Goal: Task Accomplishment & Management: Use online tool/utility

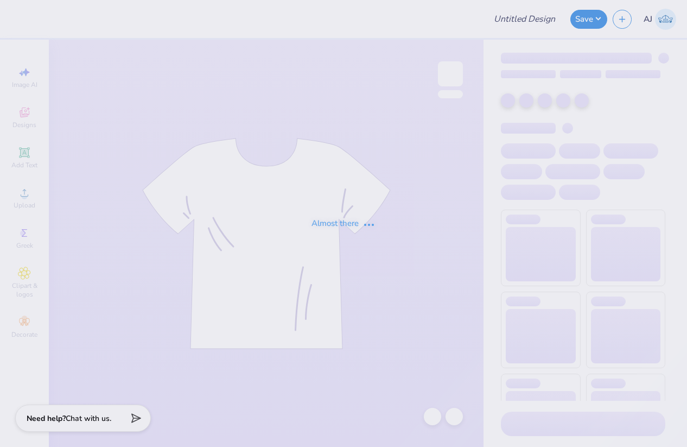
type input "FPS239507"
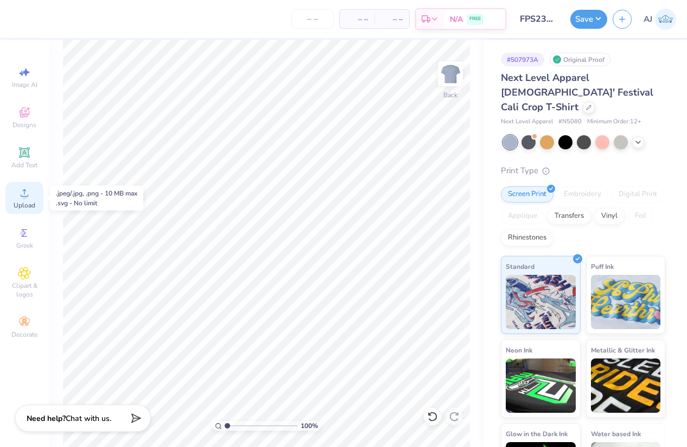
click at [25, 196] on icon at bounding box center [25, 193] width 8 height 8
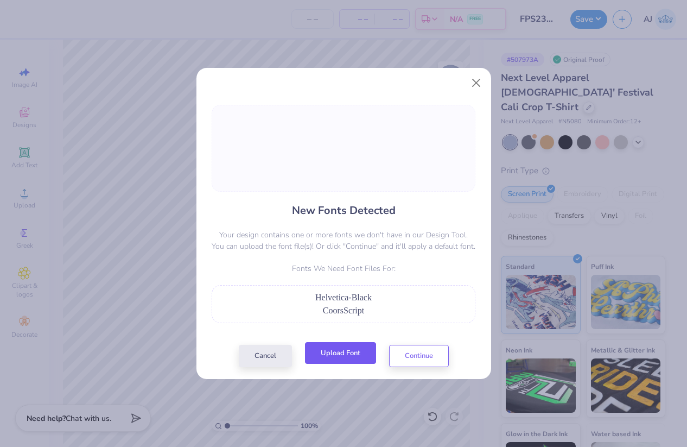
click at [341, 356] on button "Upload Font" at bounding box center [340, 353] width 71 height 22
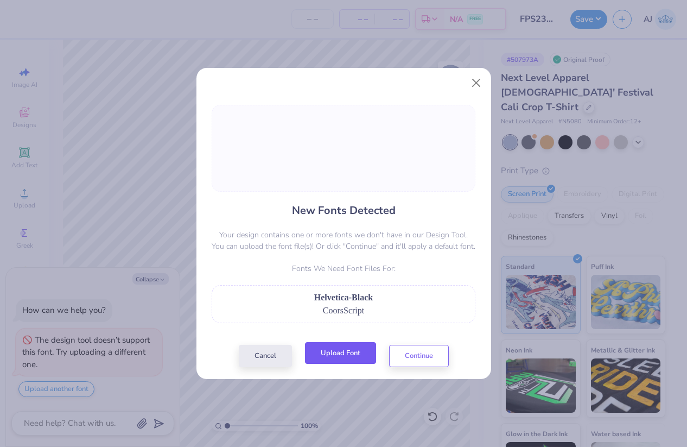
click at [335, 349] on button "Upload Font" at bounding box center [340, 353] width 71 height 22
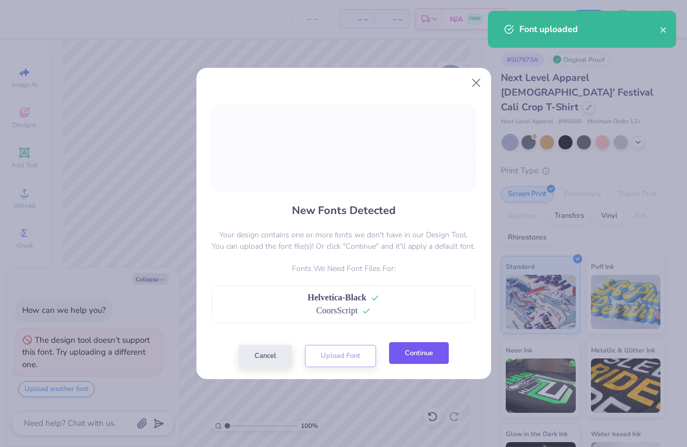
click at [406, 354] on button "Continue" at bounding box center [419, 353] width 60 height 22
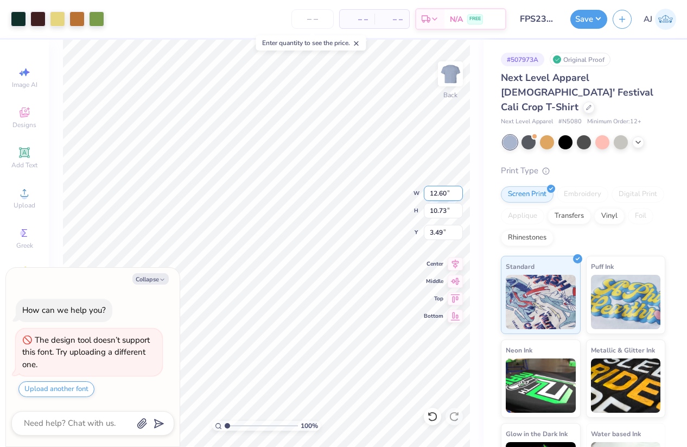
type textarea "x"
type input "12.60"
type input "10.73"
type input "3.49"
click at [439, 190] on input "12.60" at bounding box center [443, 193] width 39 height 15
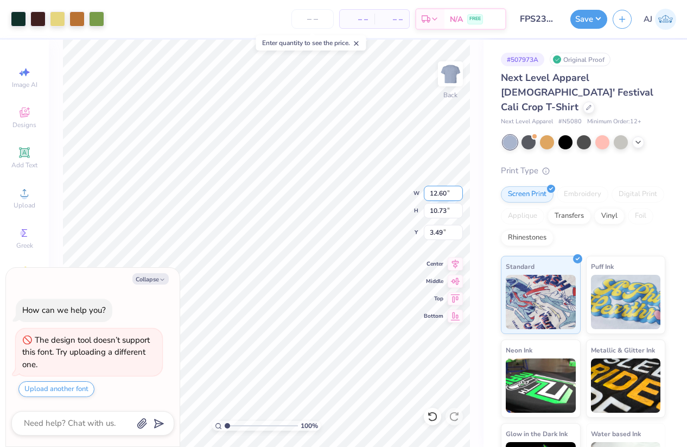
click at [439, 190] on input "12.60" at bounding box center [443, 193] width 39 height 15
type input "9"
type textarea "x"
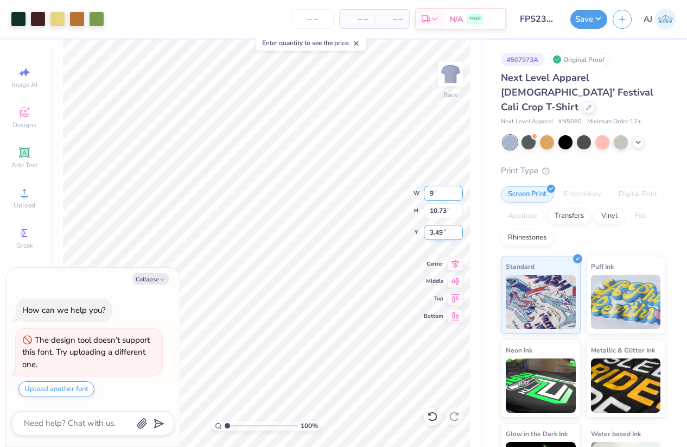
type input "9.00"
type input "7.66"
type input "5.02"
click at [456, 261] on icon at bounding box center [455, 261] width 7 height 9
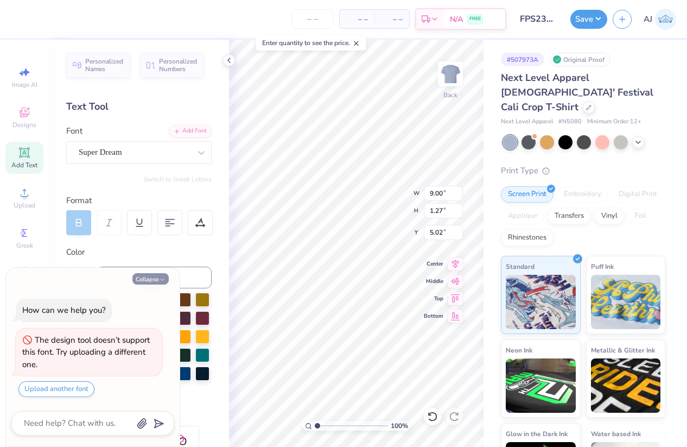
click at [161, 277] on icon "button" at bounding box center [162, 279] width 7 height 7
type textarea "x"
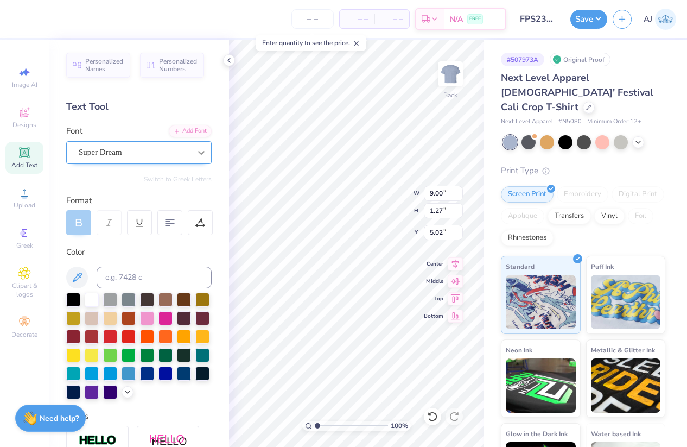
click at [196, 151] on icon at bounding box center [201, 152] width 11 height 11
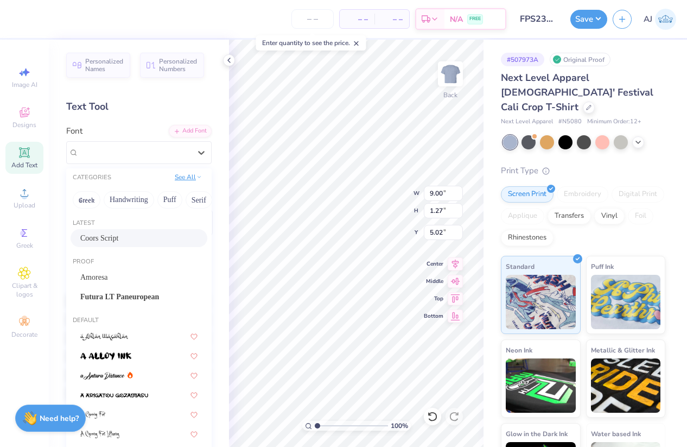
click at [198, 176] on polyline at bounding box center [199, 177] width 3 height 2
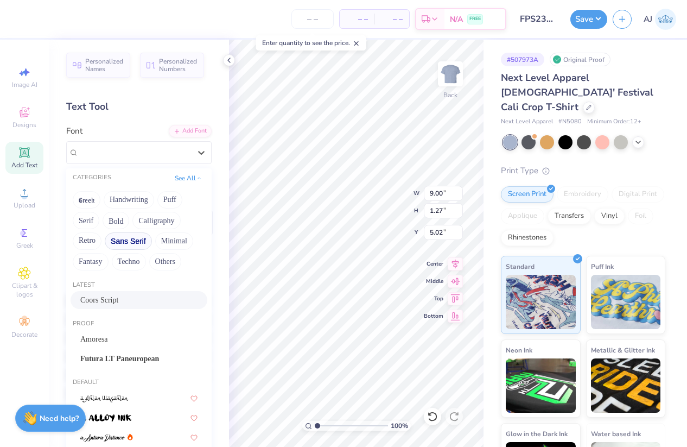
click at [125, 239] on button "Sans Serif" at bounding box center [128, 240] width 47 height 17
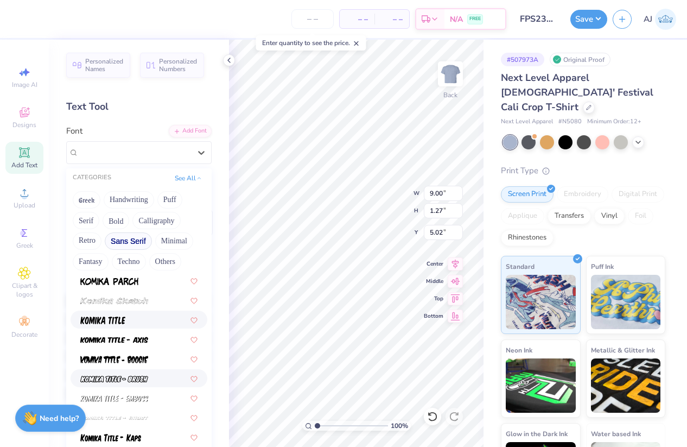
scroll to position [570, 0]
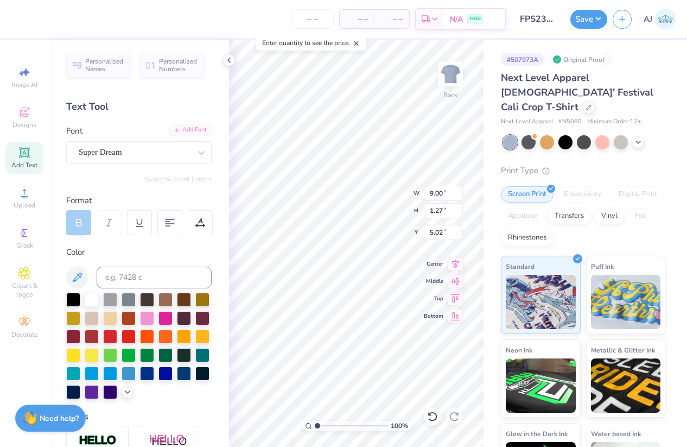
click at [181, 132] on div "Add Font" at bounding box center [190, 130] width 43 height 12
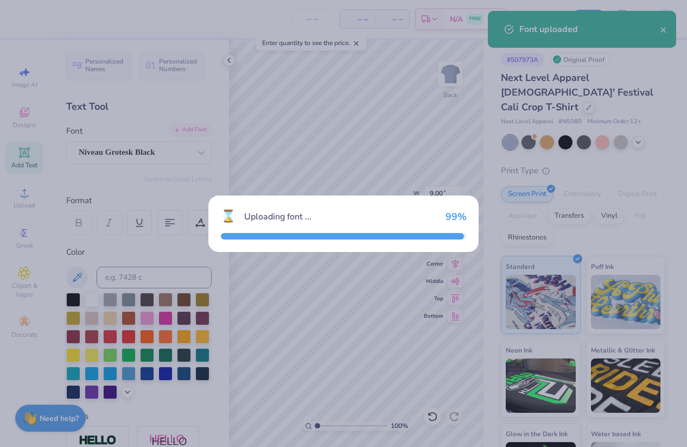
type input "6.82"
type input "1.18"
type input "5.20"
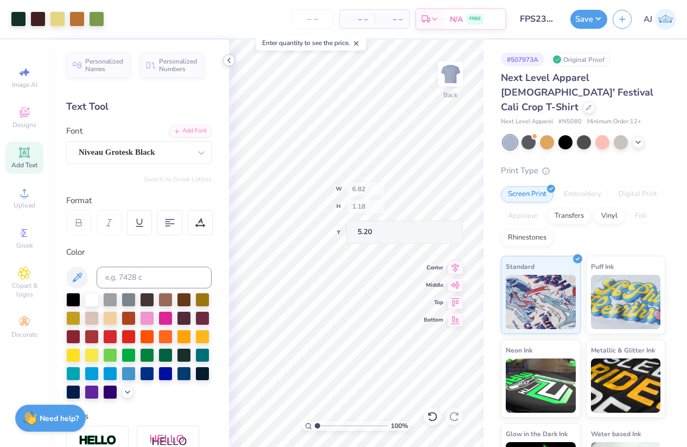
type input "9.35"
type input "1.62"
type input "4.78"
click at [229, 59] on icon at bounding box center [229, 60] width 9 height 9
type input "4.58"
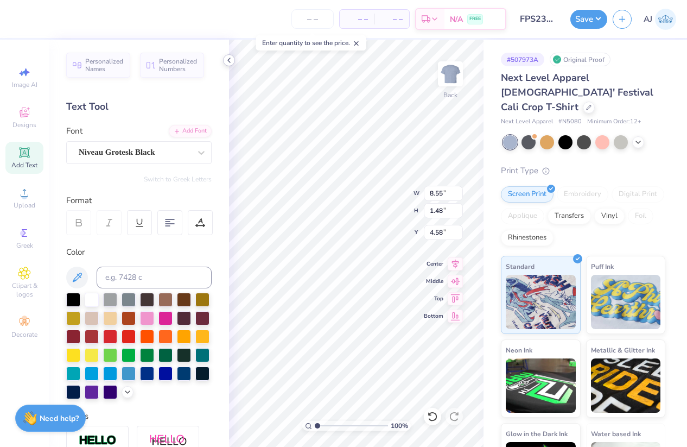
type input "8.55"
type input "1.48"
type input "4.59"
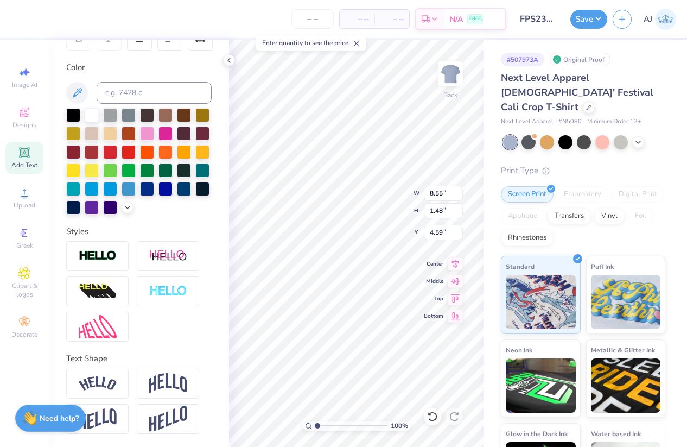
scroll to position [202, 0]
click at [103, 378] on img at bounding box center [98, 383] width 38 height 15
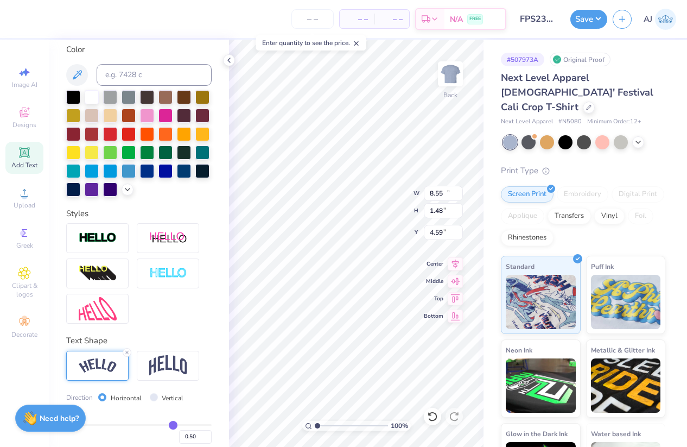
type input "10.09"
type input "2.73"
type input "3.97"
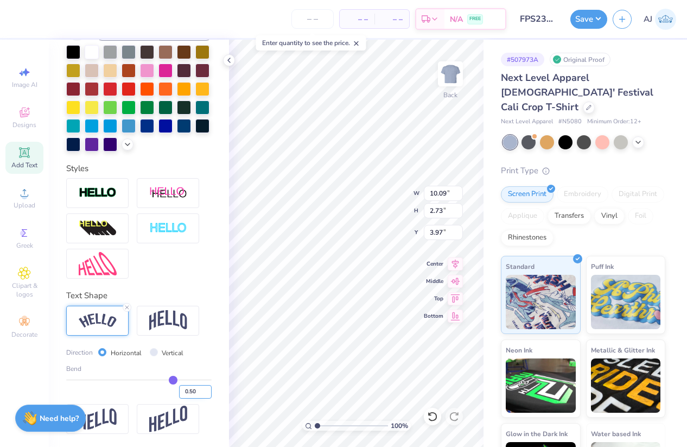
click at [180, 393] on input "0.50" at bounding box center [195, 392] width 33 height 14
type input ".2"
type input "0.2"
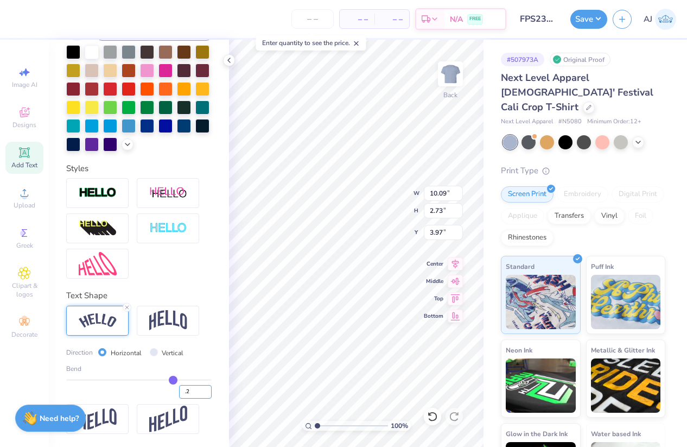
type input "0.20"
type input "9.01"
type input "1.69"
type input "4.49"
click at [182, 389] on input "0.20" at bounding box center [195, 392] width 33 height 14
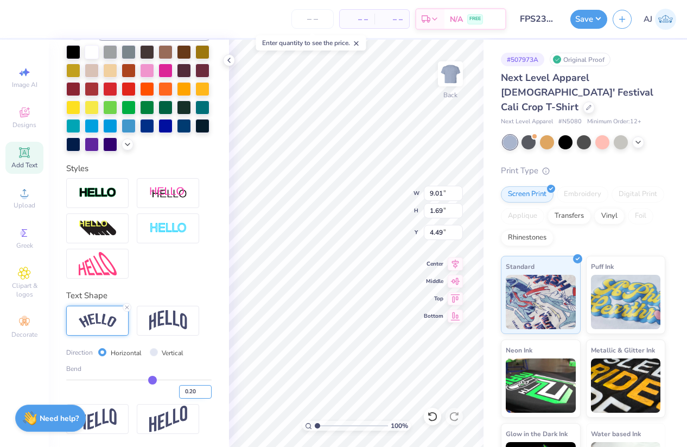
click at [182, 389] on input "0.20" at bounding box center [195, 392] width 33 height 14
click at [167, 318] on img at bounding box center [168, 320] width 38 height 21
type input "8.55"
type input "2.16"
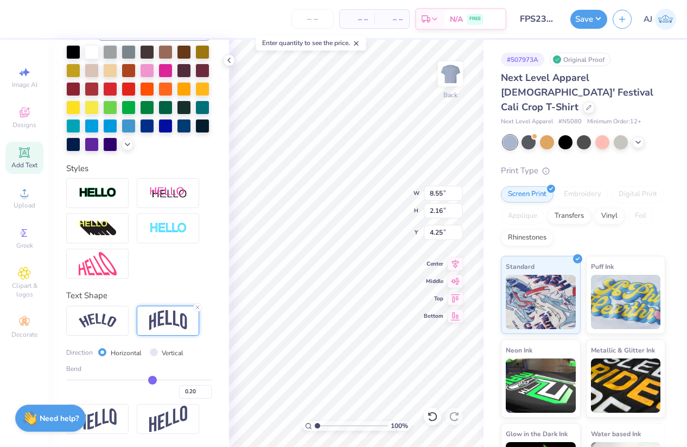
type input "4.52"
click at [102, 321] on img at bounding box center [98, 320] width 38 height 15
type input "9.01"
type input "1.69"
type input "4.75"
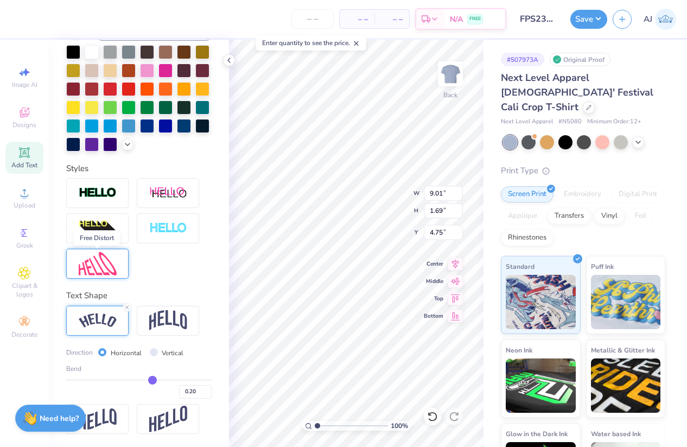
click at [115, 265] on img at bounding box center [98, 263] width 38 height 23
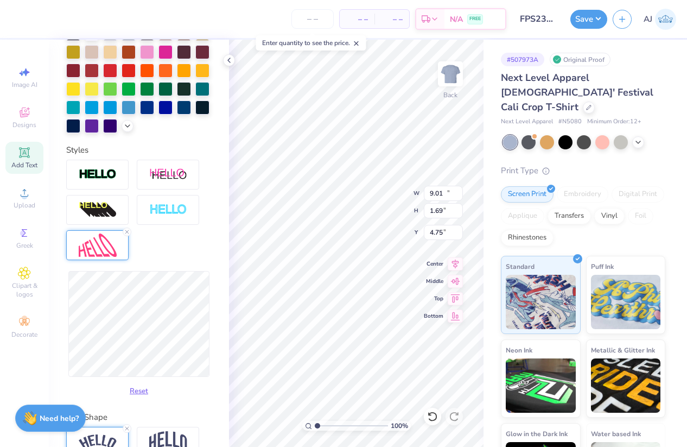
type input "10.12"
type input "1.72"
type input "4.74"
type input "10.17"
type input "1.75"
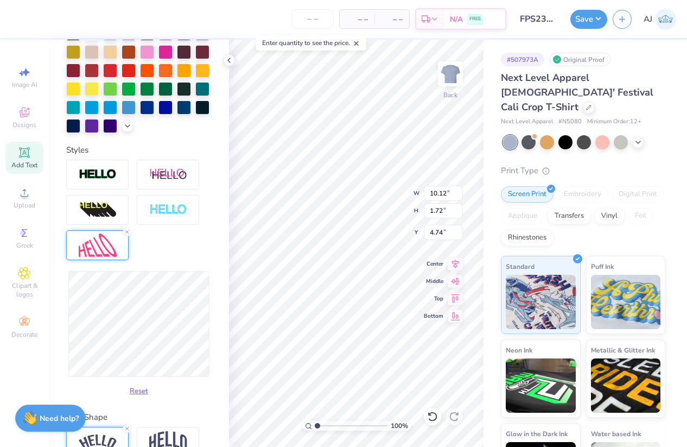
type input "4.72"
type input "10.69"
type input "1.81"
type input "4.69"
click at [136, 397] on button "Reset" at bounding box center [139, 388] width 28 height 18
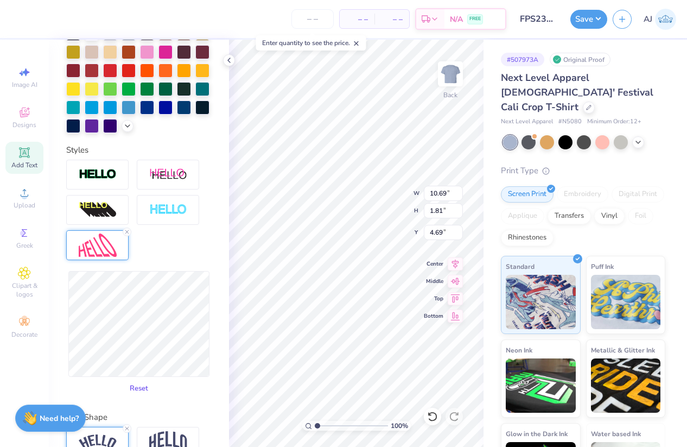
type input "10.12"
type input "1.72"
type input "4.74"
click at [23, 201] on span "Upload" at bounding box center [25, 205] width 22 height 9
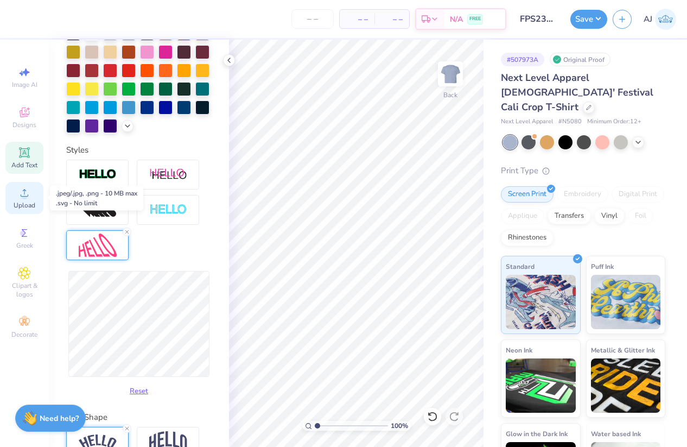
click at [27, 199] on div "Upload" at bounding box center [24, 198] width 38 height 32
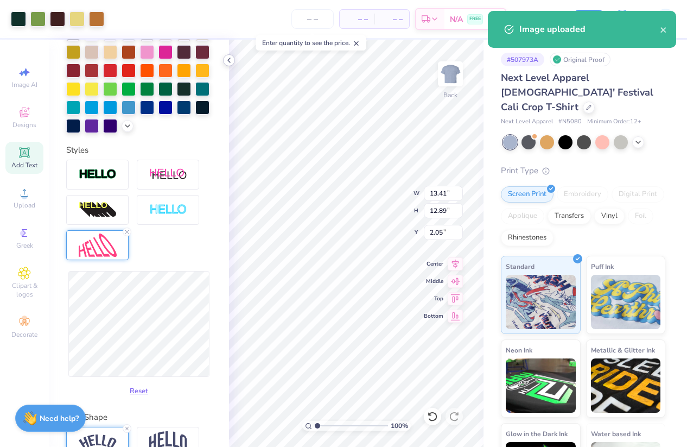
click at [229, 59] on polyline at bounding box center [229, 60] width 2 height 4
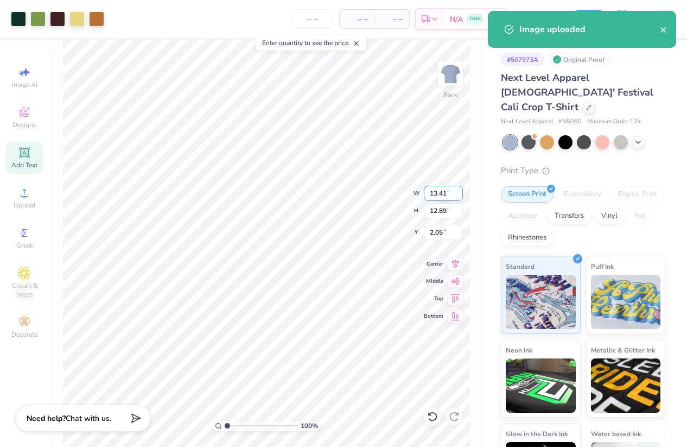
click at [435, 194] on input "13.41" at bounding box center [443, 193] width 39 height 15
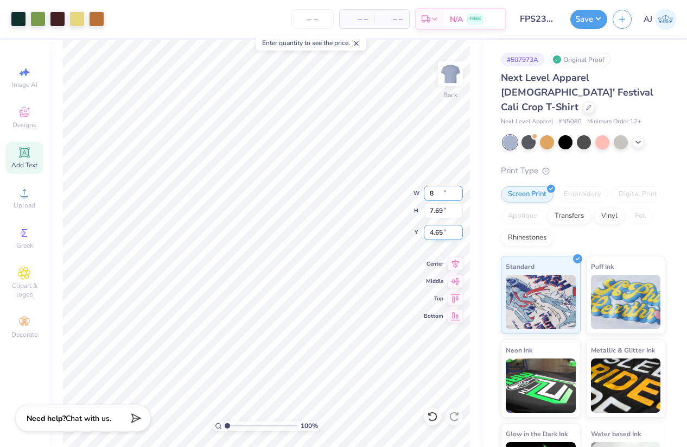
type input "8.00"
type input "7.69"
click at [439, 231] on input "4.65" at bounding box center [443, 232] width 39 height 15
type input "3.00"
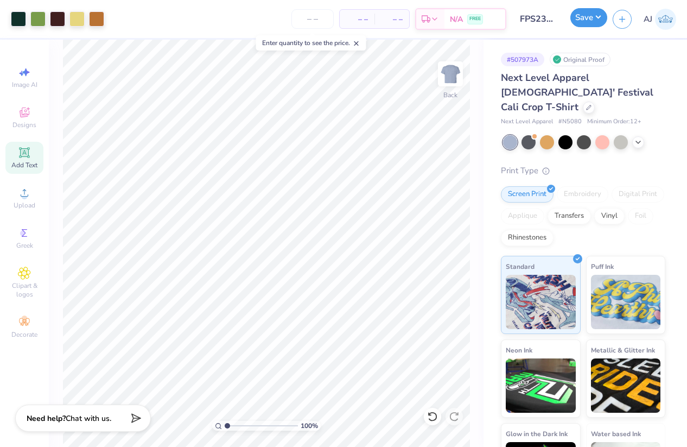
click at [597, 16] on button "Save" at bounding box center [588, 17] width 37 height 19
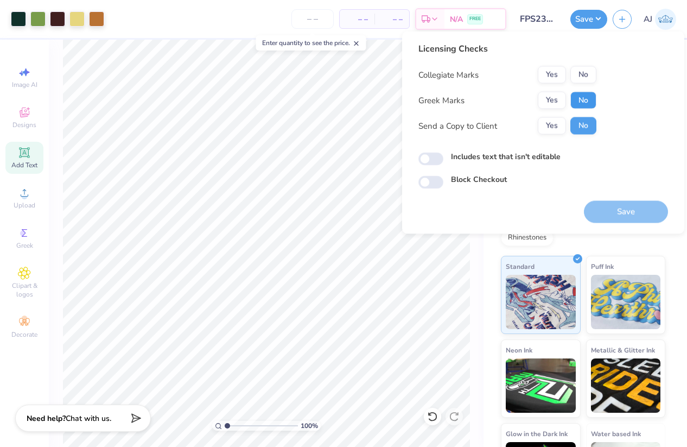
click at [586, 102] on button "No" at bounding box center [583, 100] width 26 height 17
click at [587, 77] on button "No" at bounding box center [583, 74] width 26 height 17
drag, startPoint x: 429, startPoint y: 155, endPoint x: 534, endPoint y: 176, distance: 107.9
click at [429, 155] on input "Includes text that isn't editable" at bounding box center [430, 158] width 25 height 13
checkbox input "true"
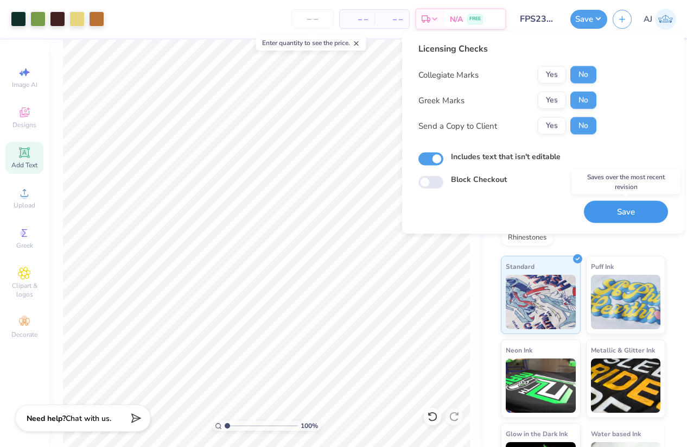
click at [622, 209] on button "Save" at bounding box center [626, 212] width 84 height 22
